Goal: Transaction & Acquisition: Purchase product/service

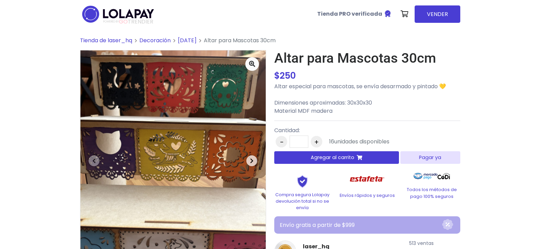
click at [254, 158] on span "button" at bounding box center [251, 160] width 11 height 11
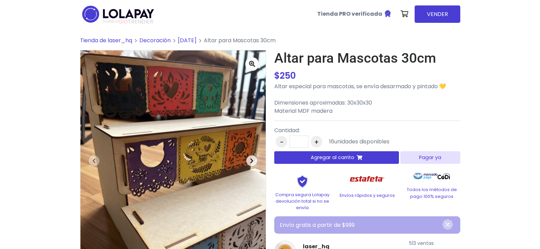
click at [254, 158] on span "button" at bounding box center [251, 160] width 11 height 11
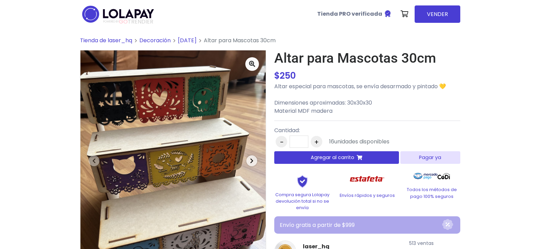
click at [254, 158] on span "button" at bounding box center [251, 160] width 11 height 11
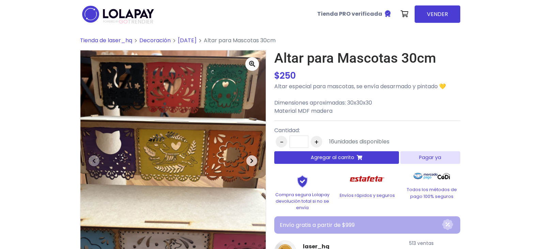
click at [254, 158] on span "button" at bounding box center [251, 160] width 11 height 11
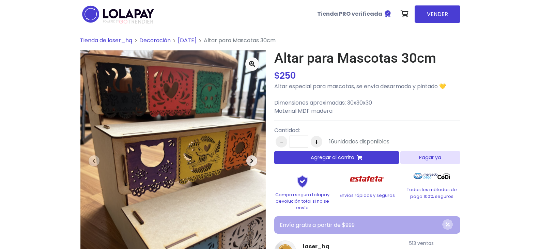
click at [254, 158] on span "button" at bounding box center [251, 160] width 11 height 11
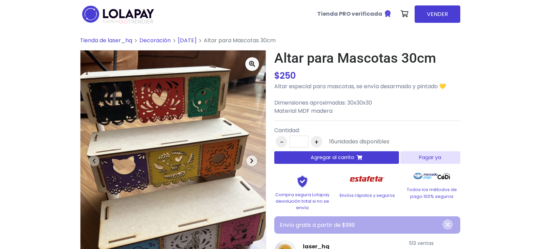
click at [256, 158] on span "button" at bounding box center [251, 160] width 11 height 11
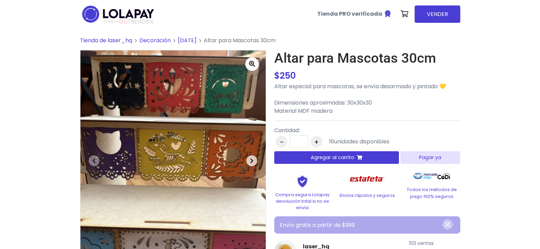
click at [256, 158] on span "button" at bounding box center [251, 160] width 11 height 11
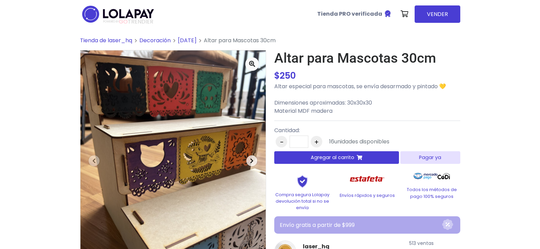
click at [256, 158] on span "button" at bounding box center [251, 160] width 11 height 11
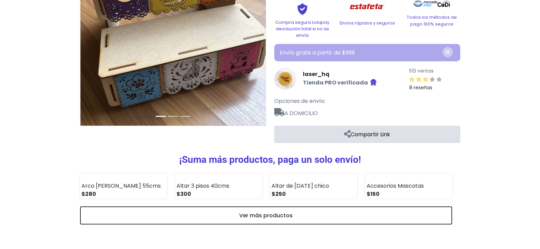
scroll to position [285, 0]
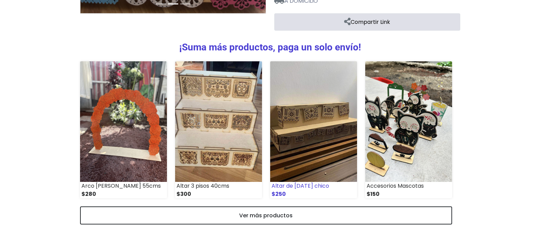
click at [330, 130] on img at bounding box center [313, 121] width 87 height 121
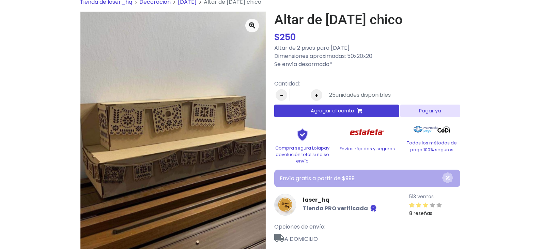
scroll to position [34, 0]
